Goal: Check status: Check status

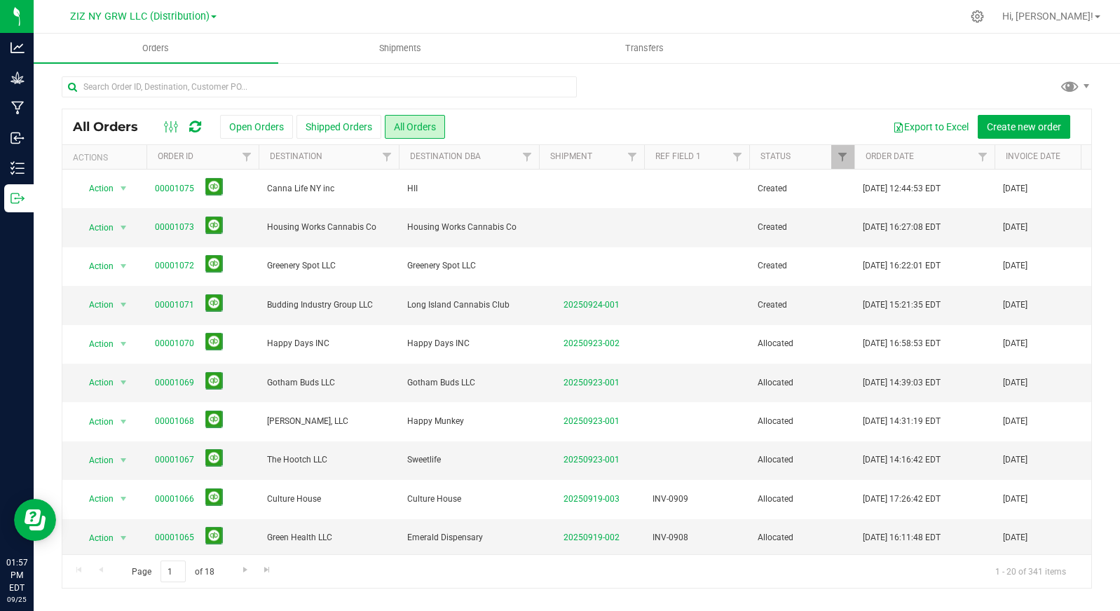
click at [259, 22] on div at bounding box center [606, 16] width 711 height 27
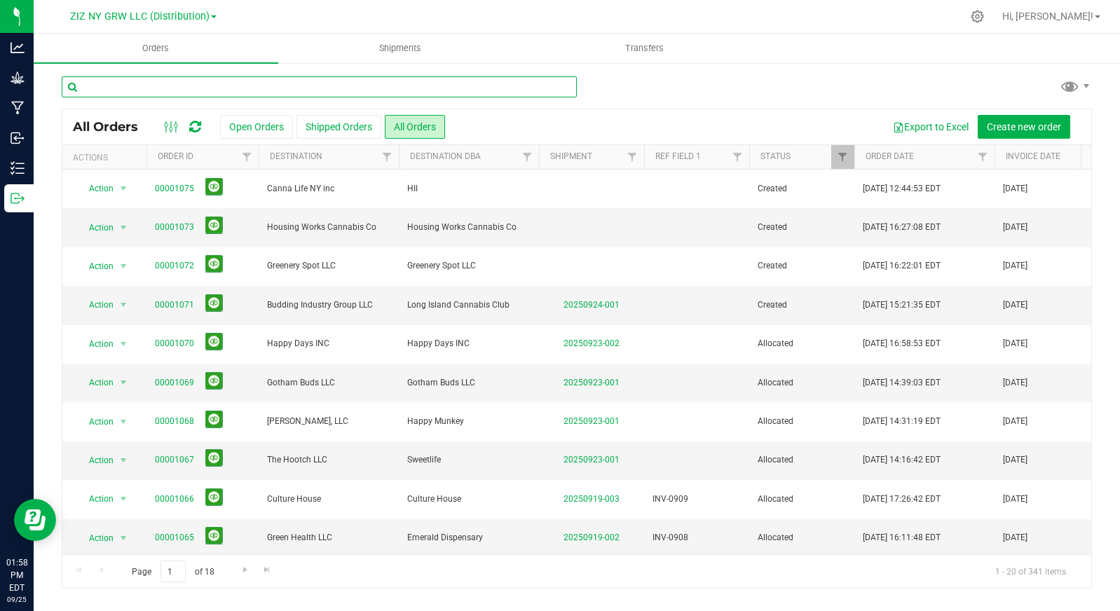
click at [374, 83] on input "text" at bounding box center [319, 86] width 515 height 21
click at [537, 88] on input "text" at bounding box center [319, 86] width 515 height 21
drag, startPoint x: 338, startPoint y: 86, endPoint x: 307, endPoint y: 90, distance: 31.2
click at [338, 85] on input "text" at bounding box center [319, 86] width 515 height 21
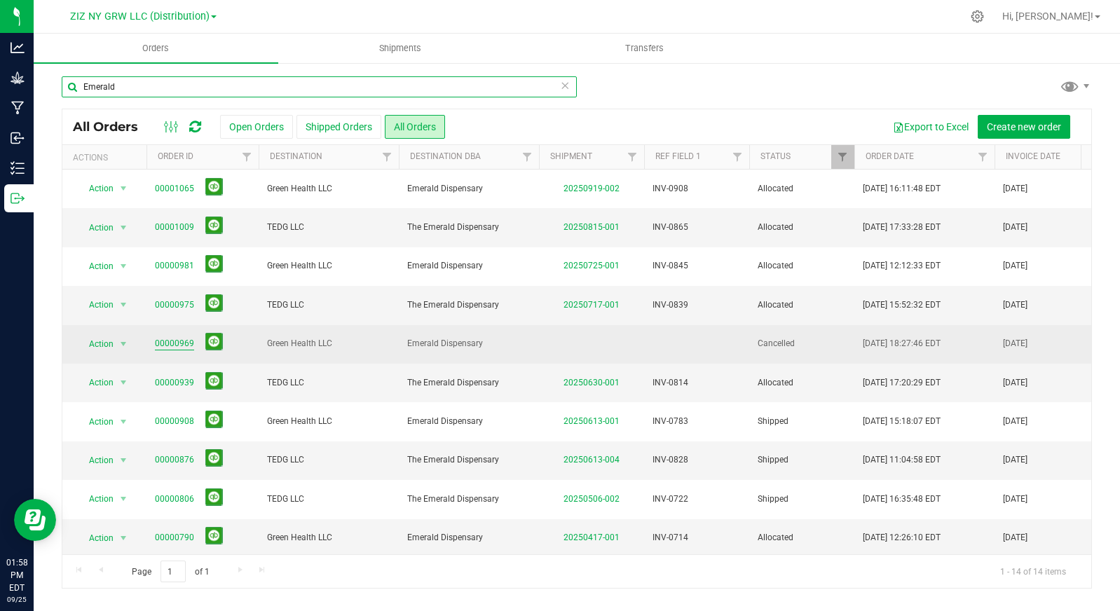
type input "Emerald"
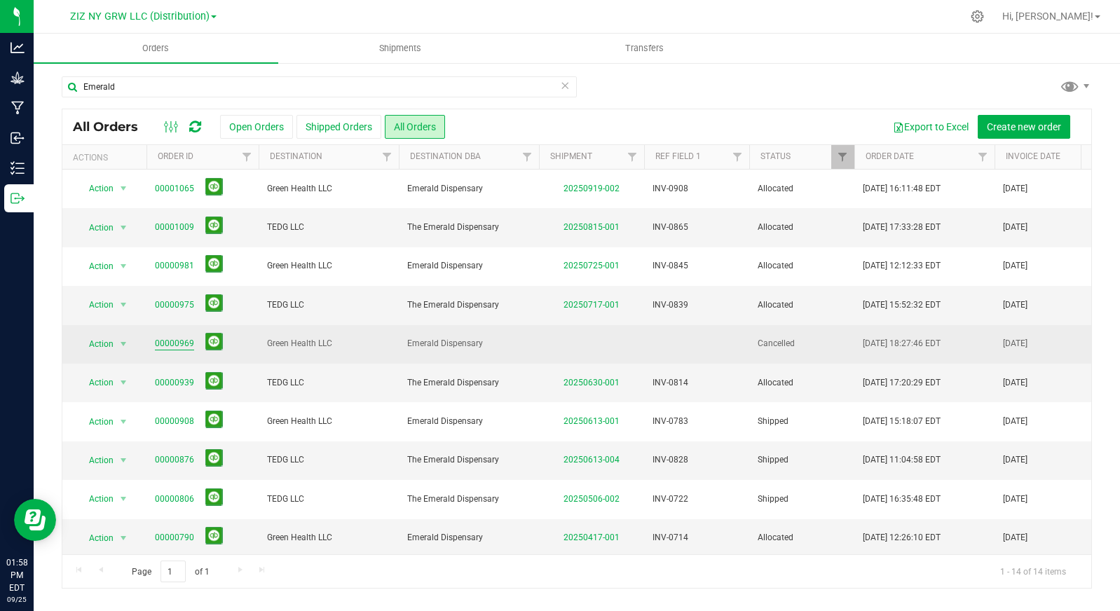
click at [167, 348] on link "00000969" at bounding box center [174, 343] width 39 height 13
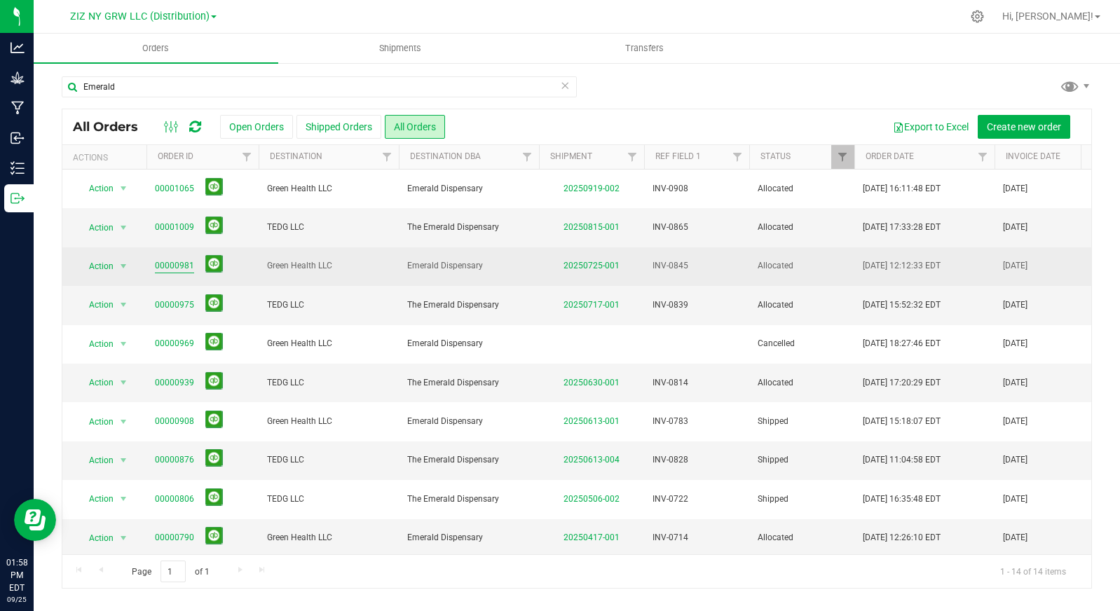
click at [166, 267] on link "00000981" at bounding box center [174, 265] width 39 height 13
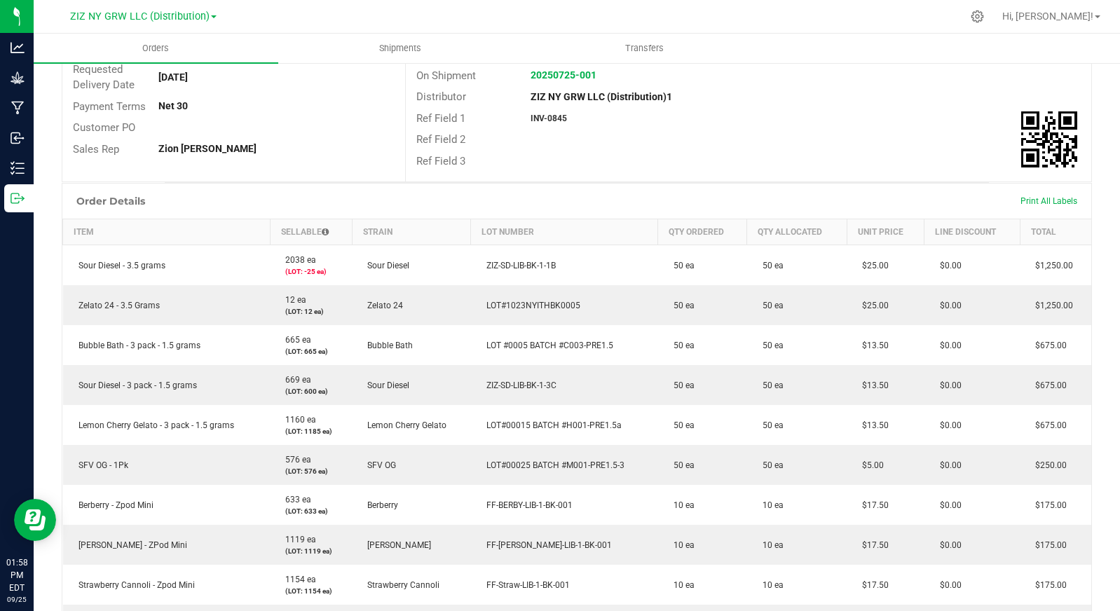
scroll to position [212, 0]
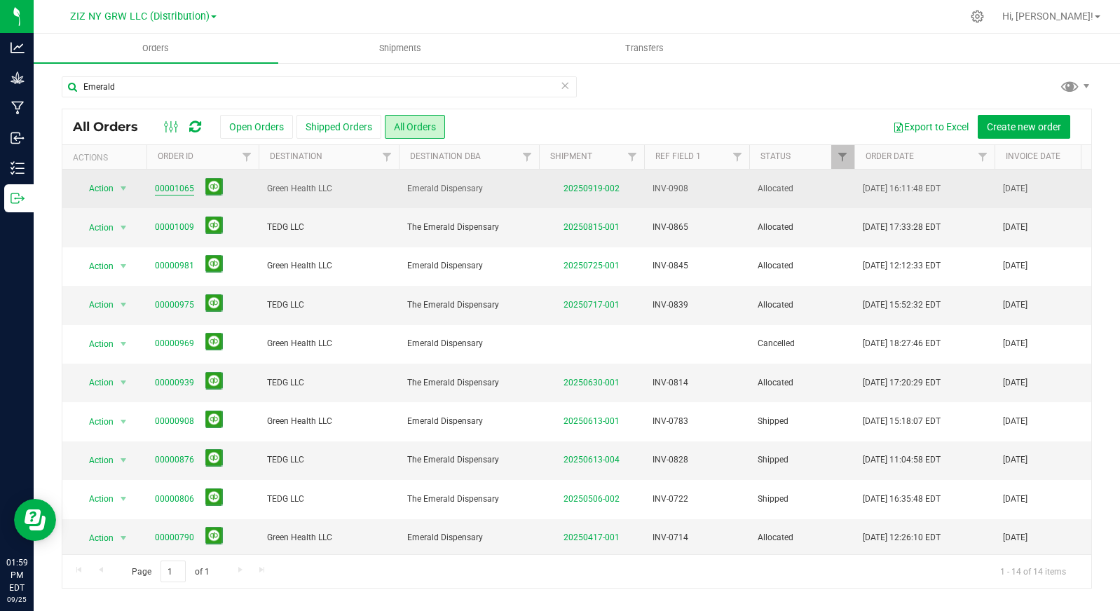
click at [182, 181] on span "00001065" at bounding box center [202, 189] width 95 height 22
click at [172, 191] on link "00001065" at bounding box center [174, 188] width 39 height 13
click at [163, 186] on link "00001065" at bounding box center [174, 188] width 39 height 13
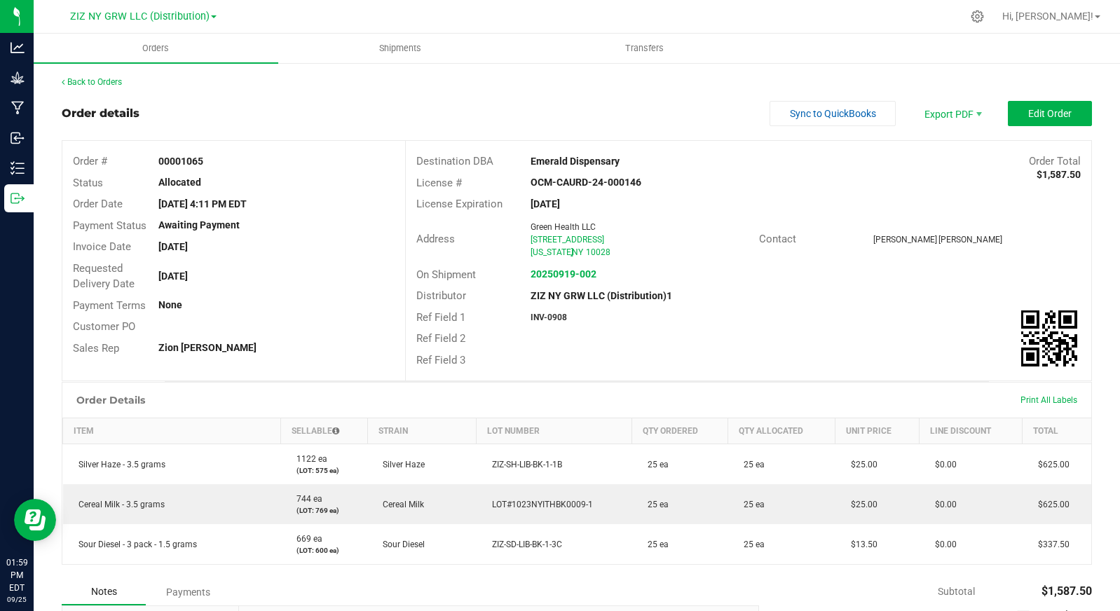
scroll to position [27, 0]
